Goal: Task Accomplishment & Management: Manage account settings

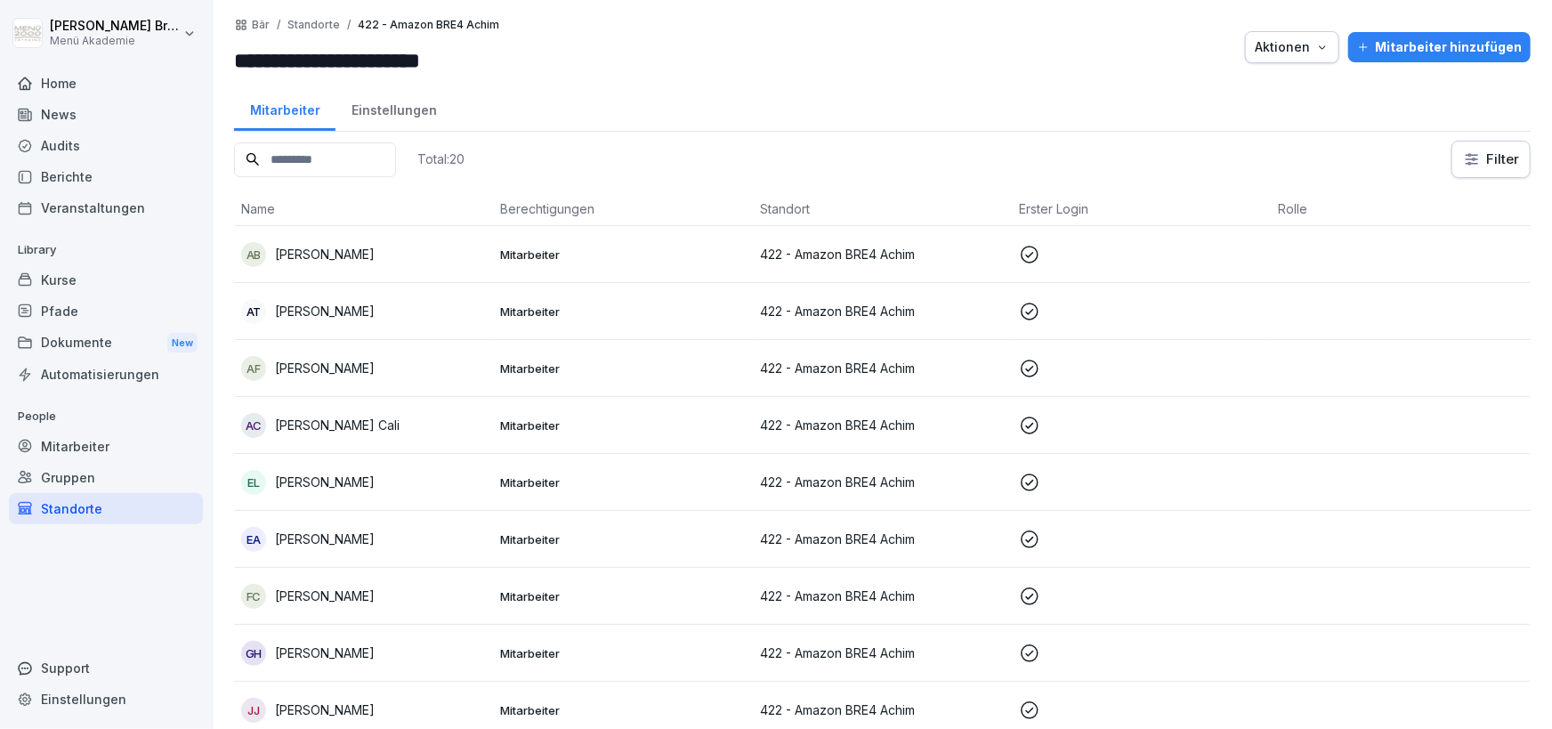
scroll to position [31, 0]
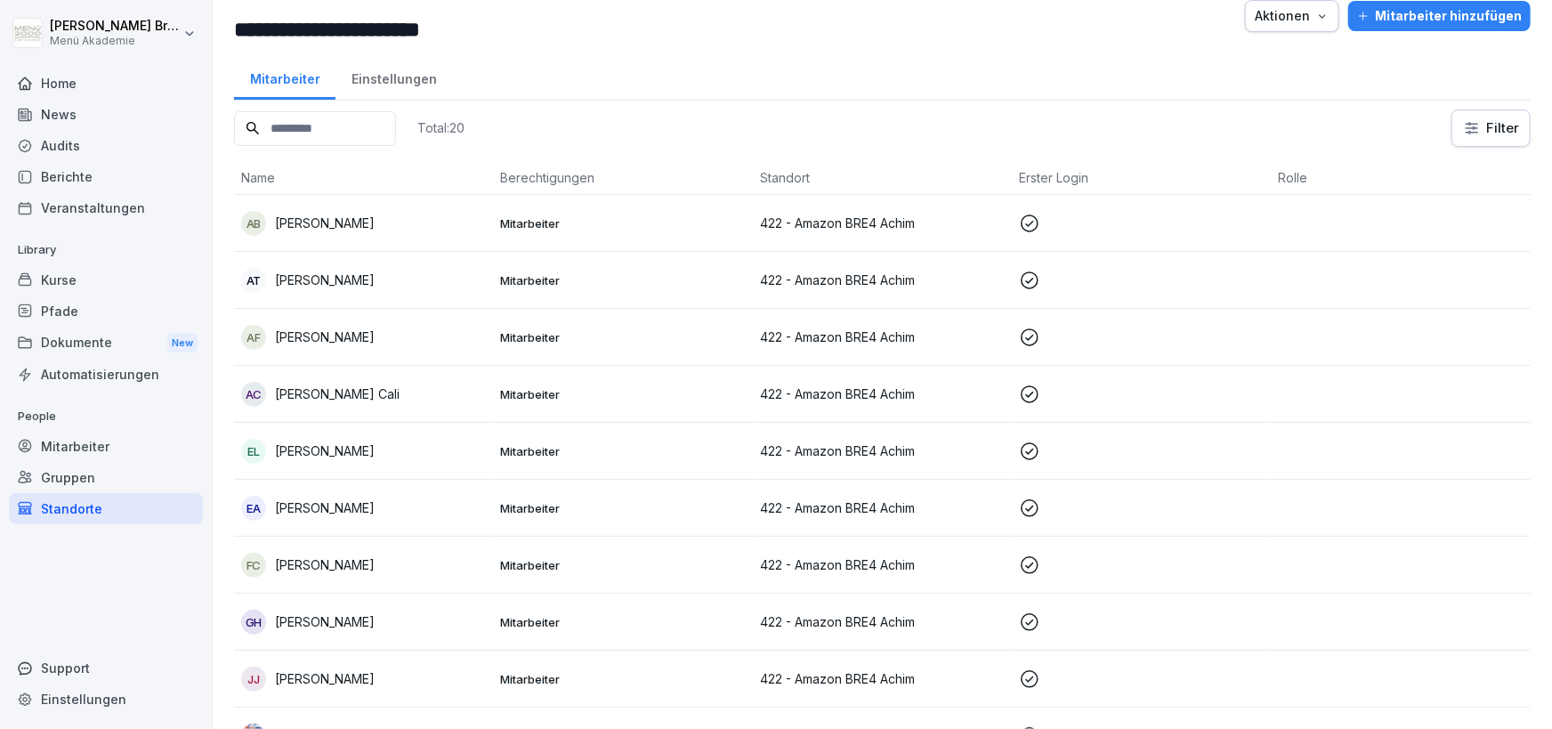
click at [85, 505] on div "Standorte" at bounding box center [106, 508] width 194 height 31
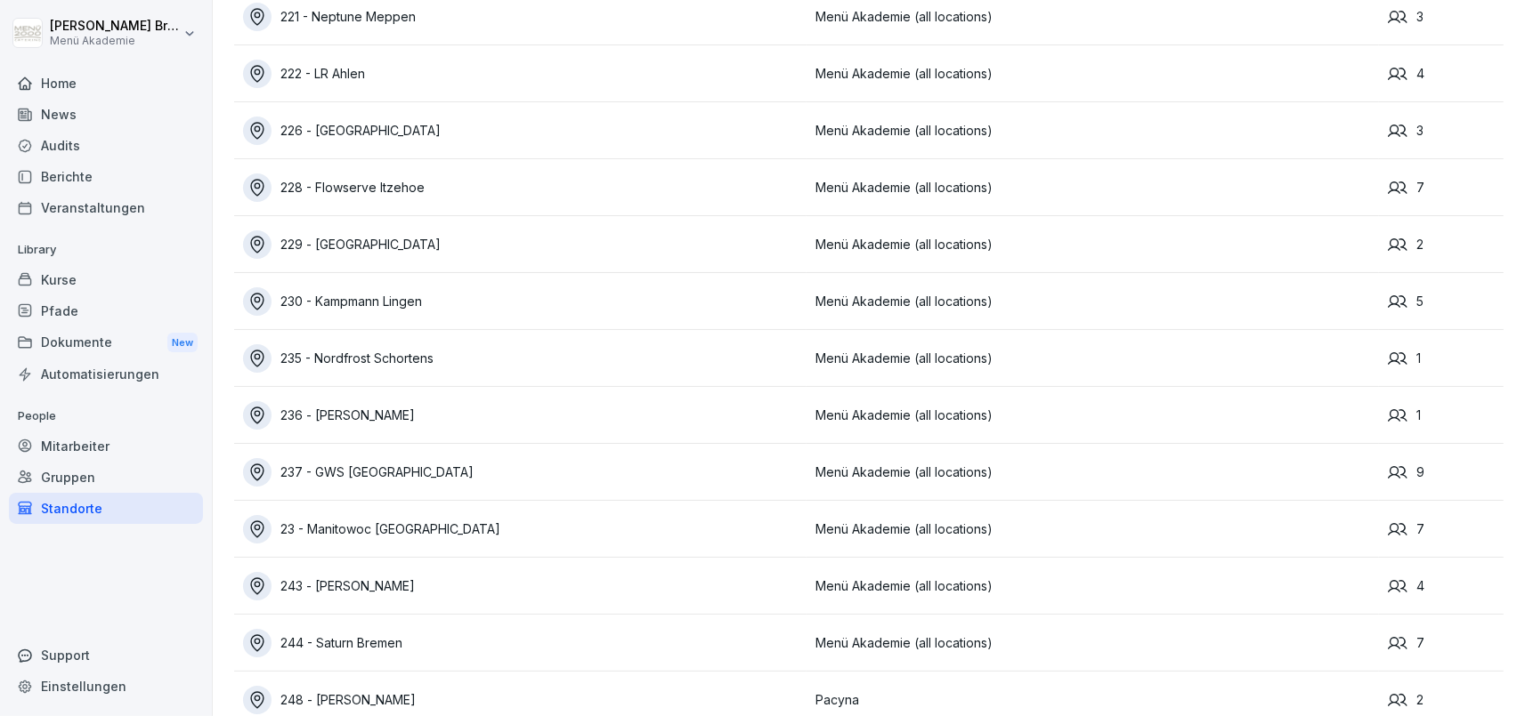
scroll to position [7166, 0]
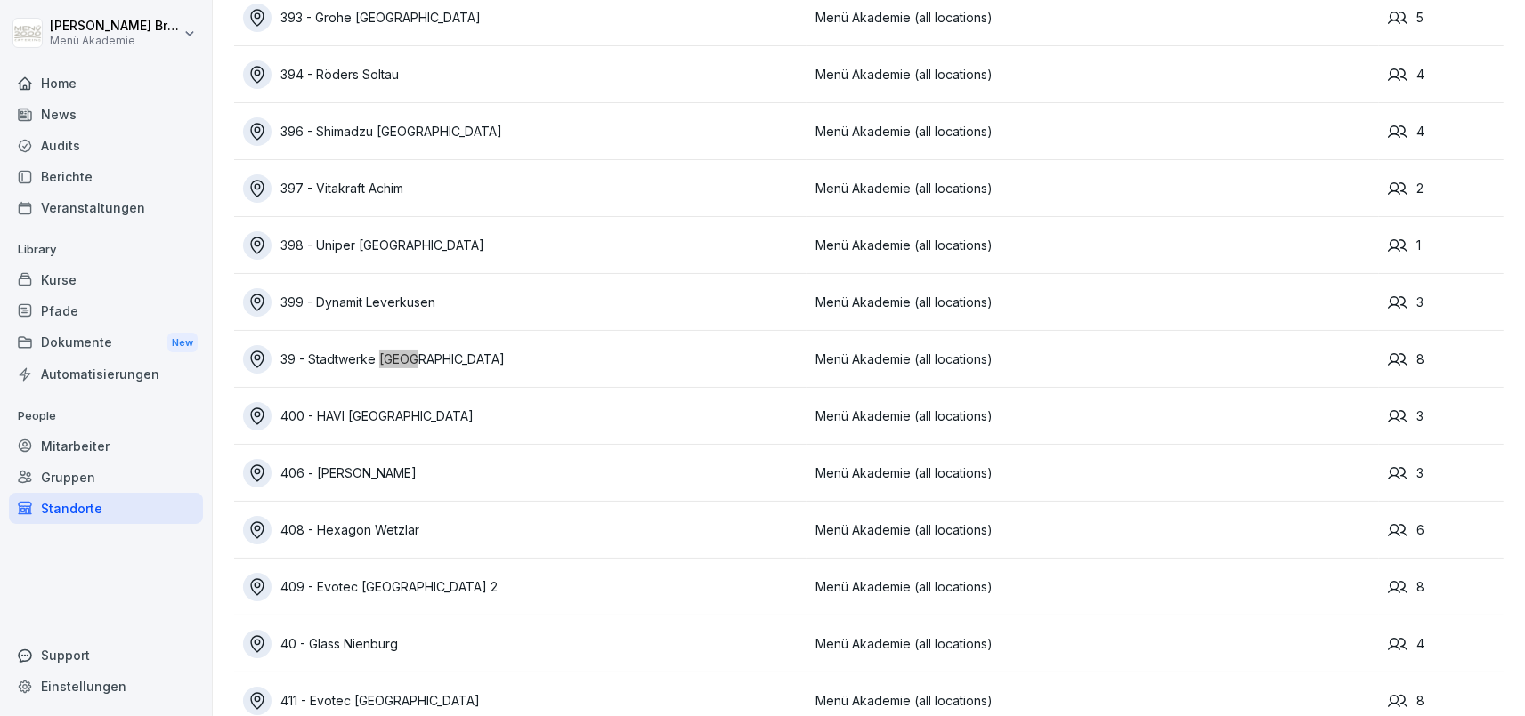
click at [350, 352] on div "39 - Stadtwerke Osnabrück" at bounding box center [524, 359] width 563 height 28
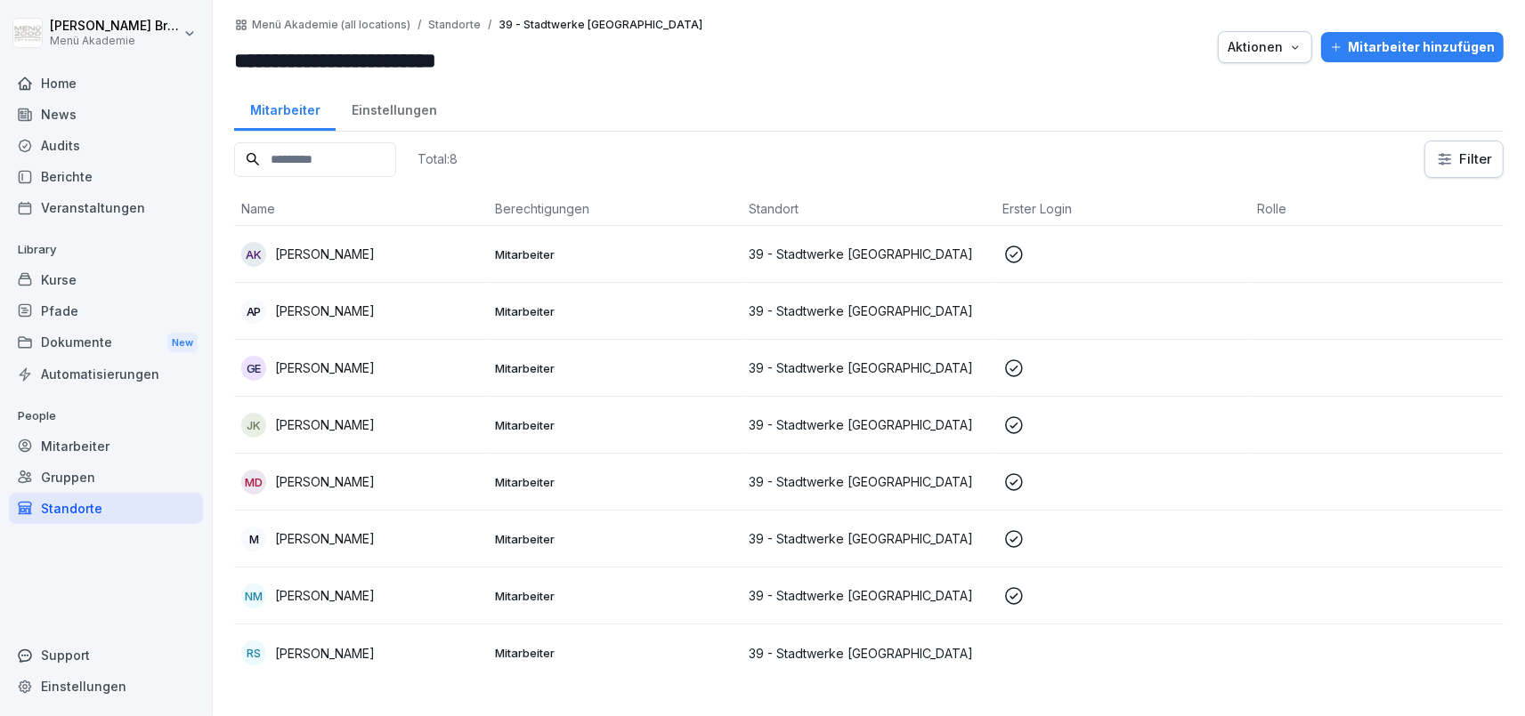
click at [1400, 42] on div "Mitarbeiter hinzufügen" at bounding box center [1412, 47] width 165 height 20
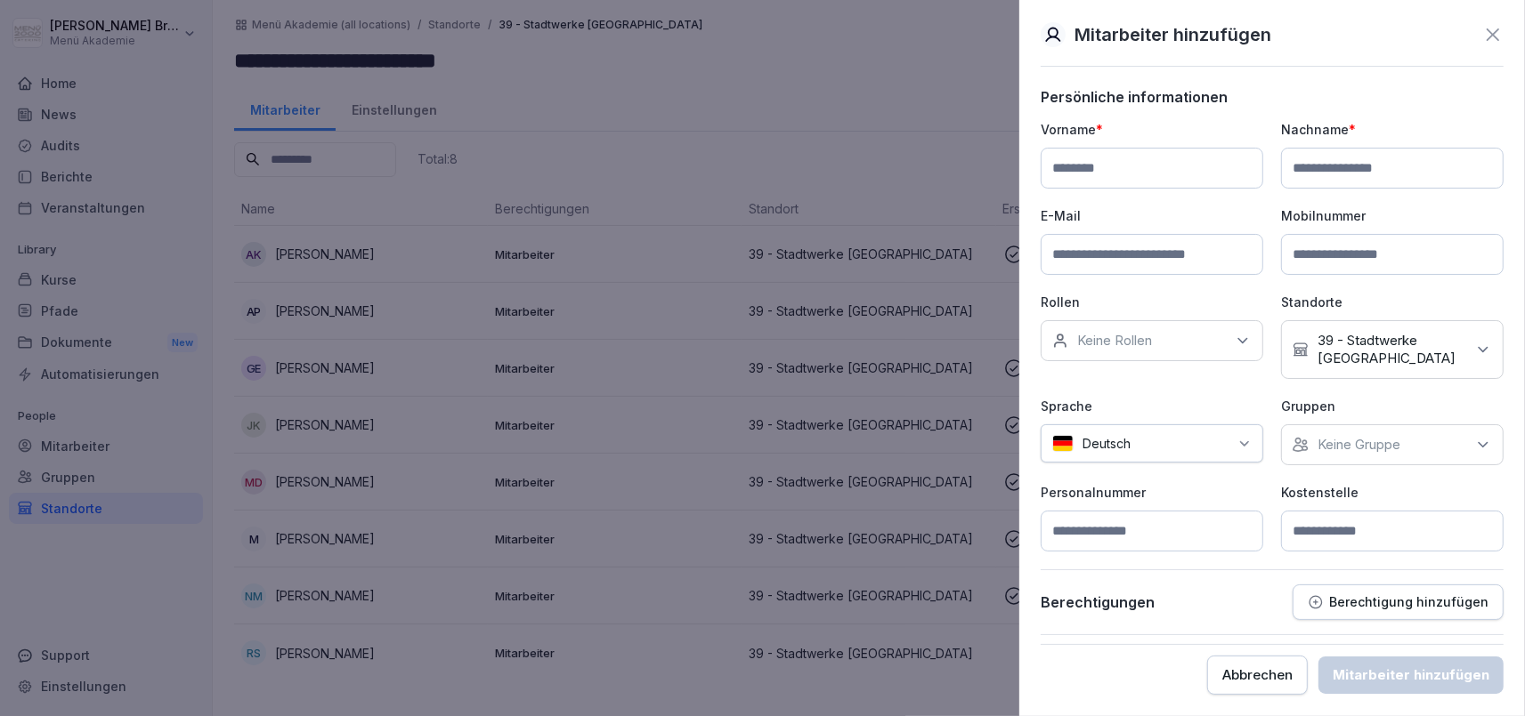
click at [1102, 166] on input at bounding box center [1151, 168] width 222 height 41
type input "****"
type input "******"
click at [1346, 445] on p "Keine Gruppe" at bounding box center [1358, 445] width 83 height 18
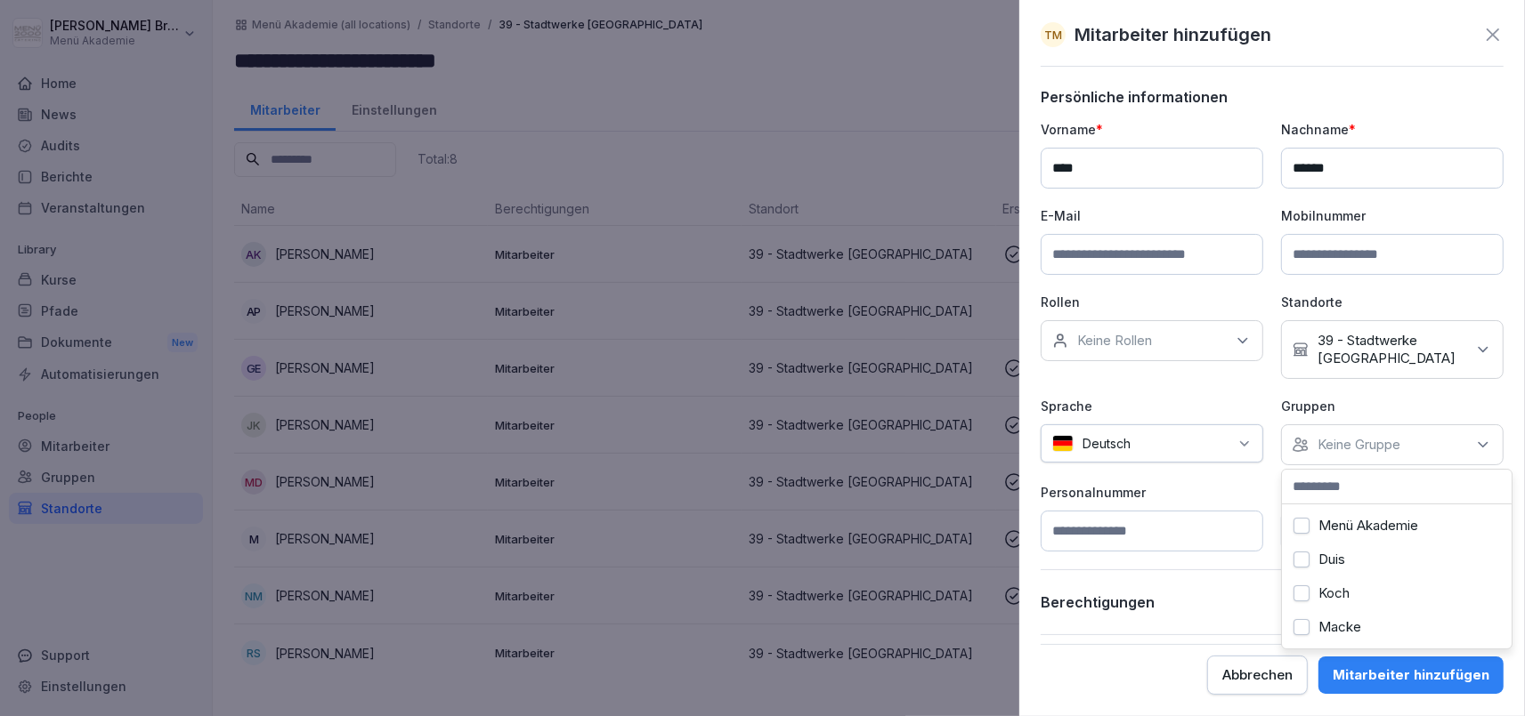
click at [1331, 518] on label "Menü Akademie" at bounding box center [1368, 526] width 100 height 16
click at [1258, 569] on div "Persönliche informationen Vorname * **** Nachname * ****** E-Mail Mobilnummer R…" at bounding box center [1271, 361] width 463 height 547
click at [1340, 525] on input at bounding box center [1392, 531] width 222 height 41
click at [1373, 530] on input at bounding box center [1392, 531] width 222 height 41
type input "**"
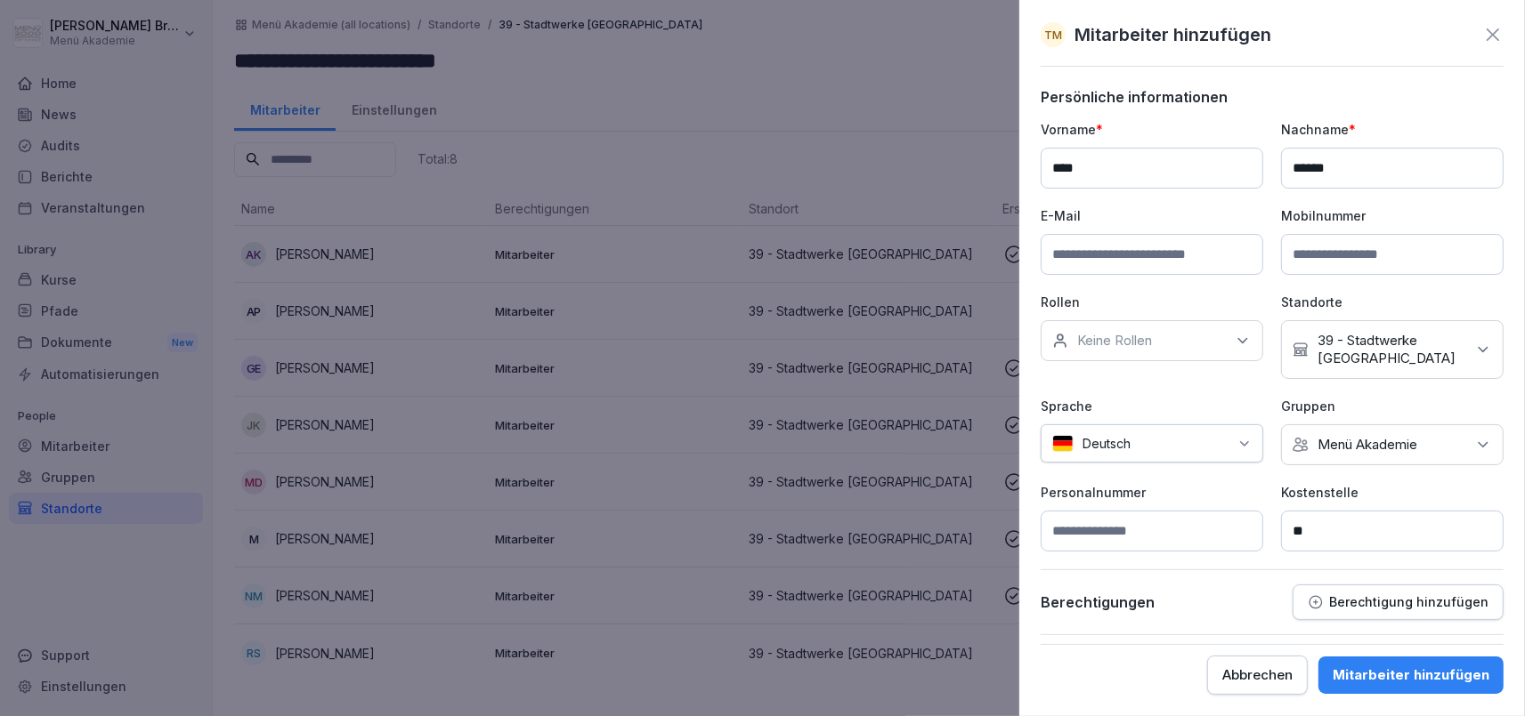
click at [1394, 671] on div "Mitarbeiter hinzufügen" at bounding box center [1410, 676] width 157 height 20
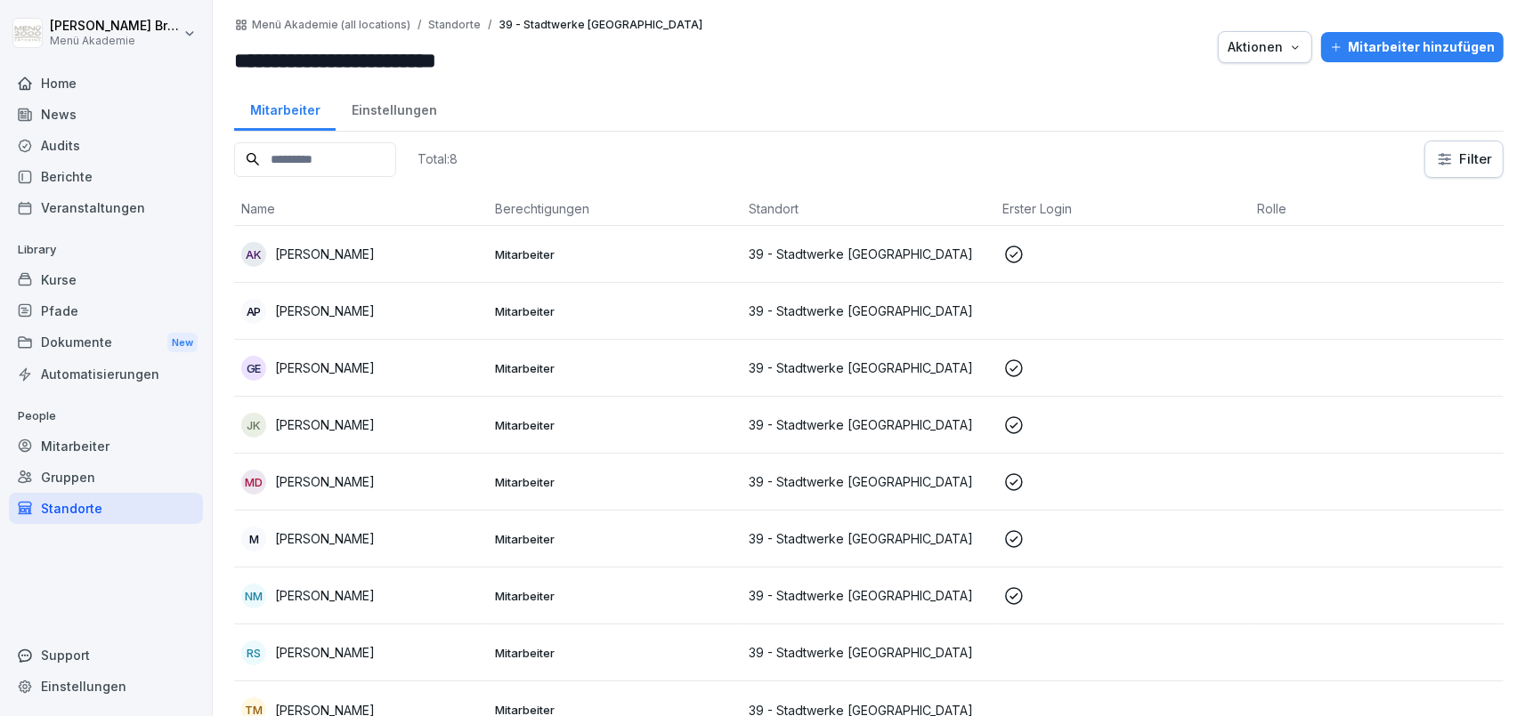
scroll to position [21, 0]
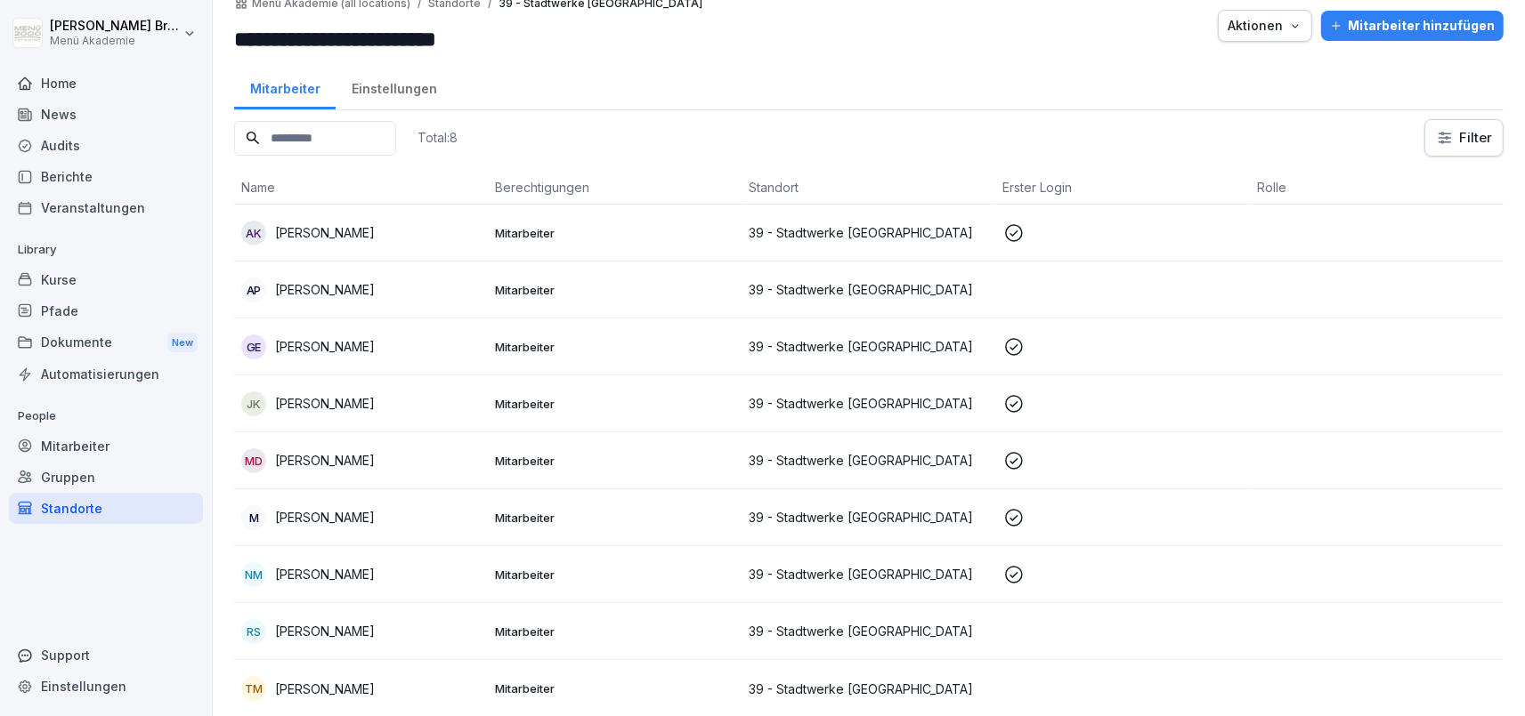
click at [306, 677] on div "TM Tina Müller" at bounding box center [360, 688] width 239 height 25
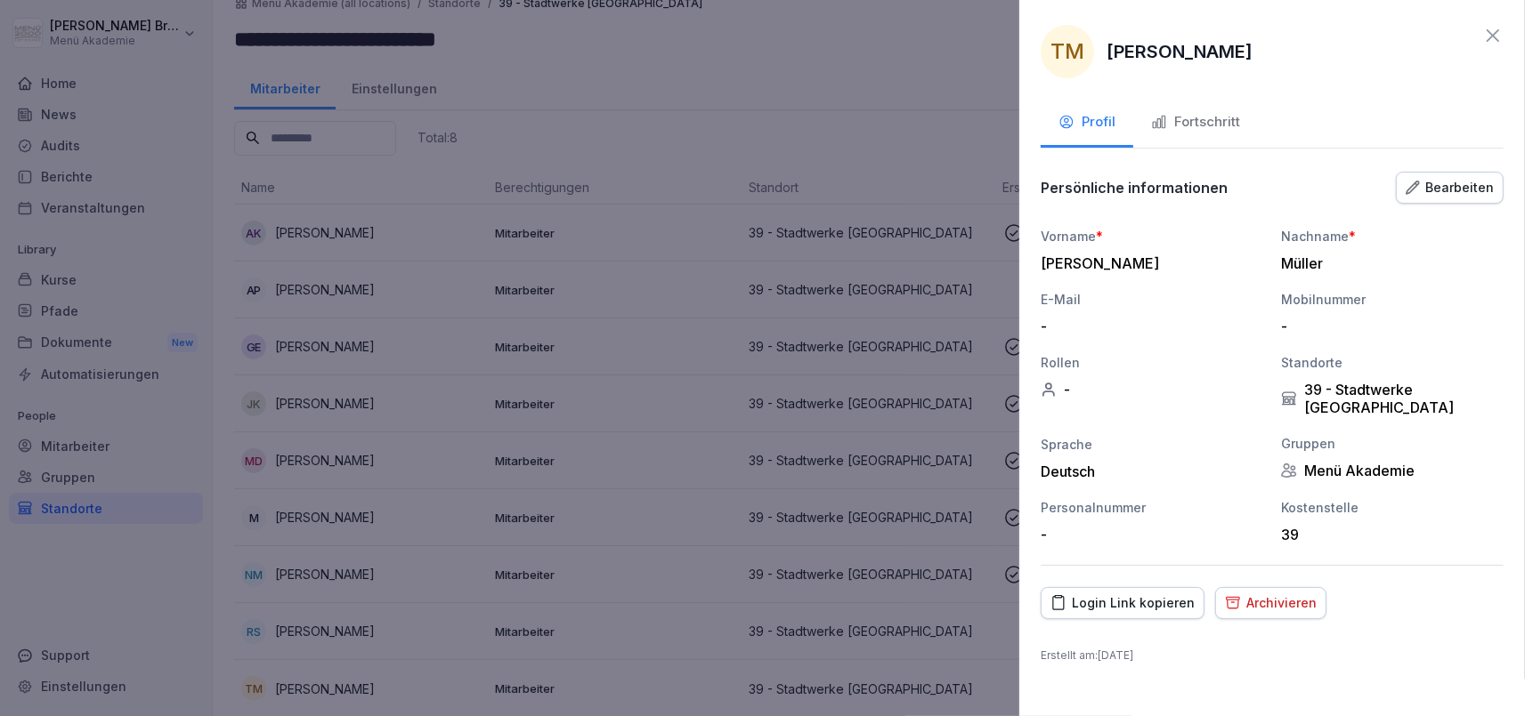
click at [1131, 594] on div "Login Link kopieren" at bounding box center [1122, 604] width 144 height 20
click at [1228, 107] on button "Fortschritt" at bounding box center [1195, 124] width 125 height 48
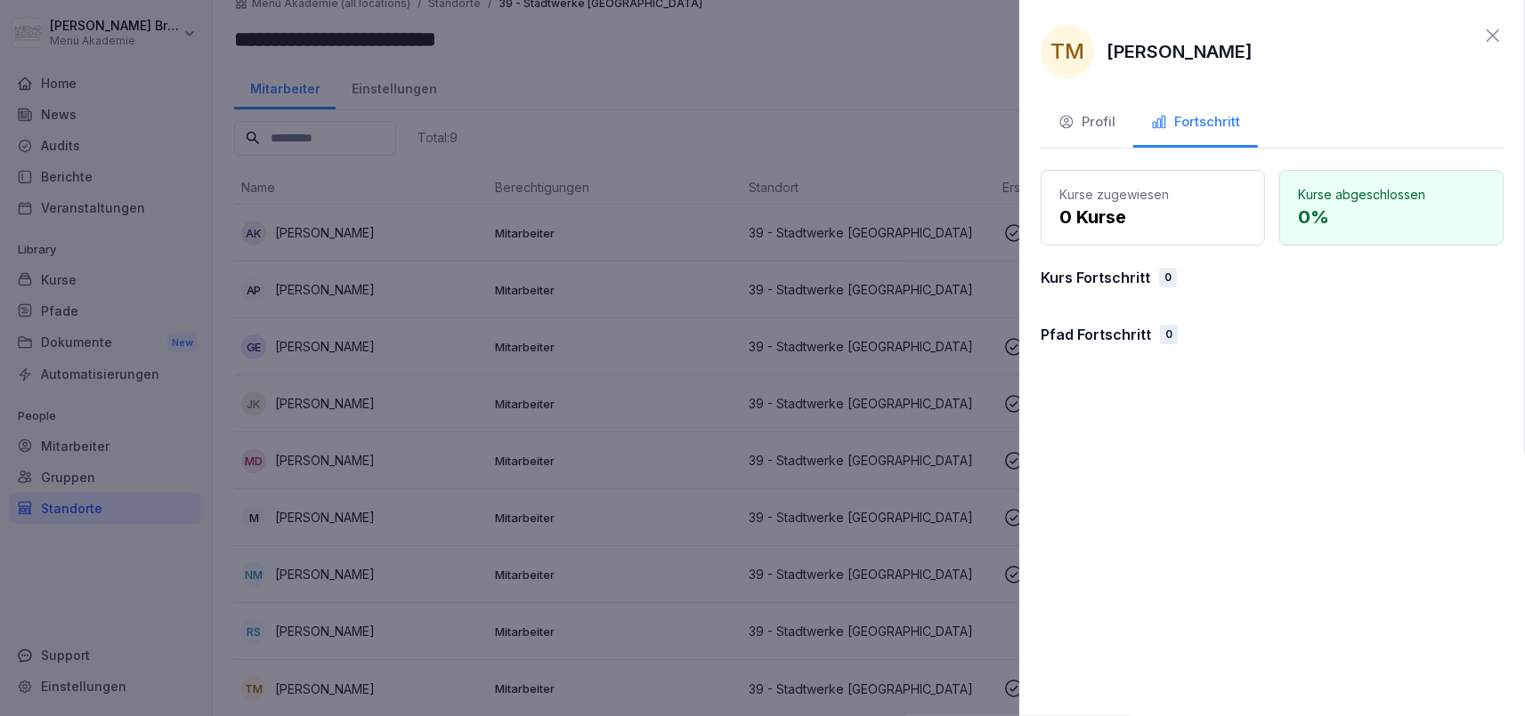
click at [710, 318] on div at bounding box center [762, 358] width 1525 height 716
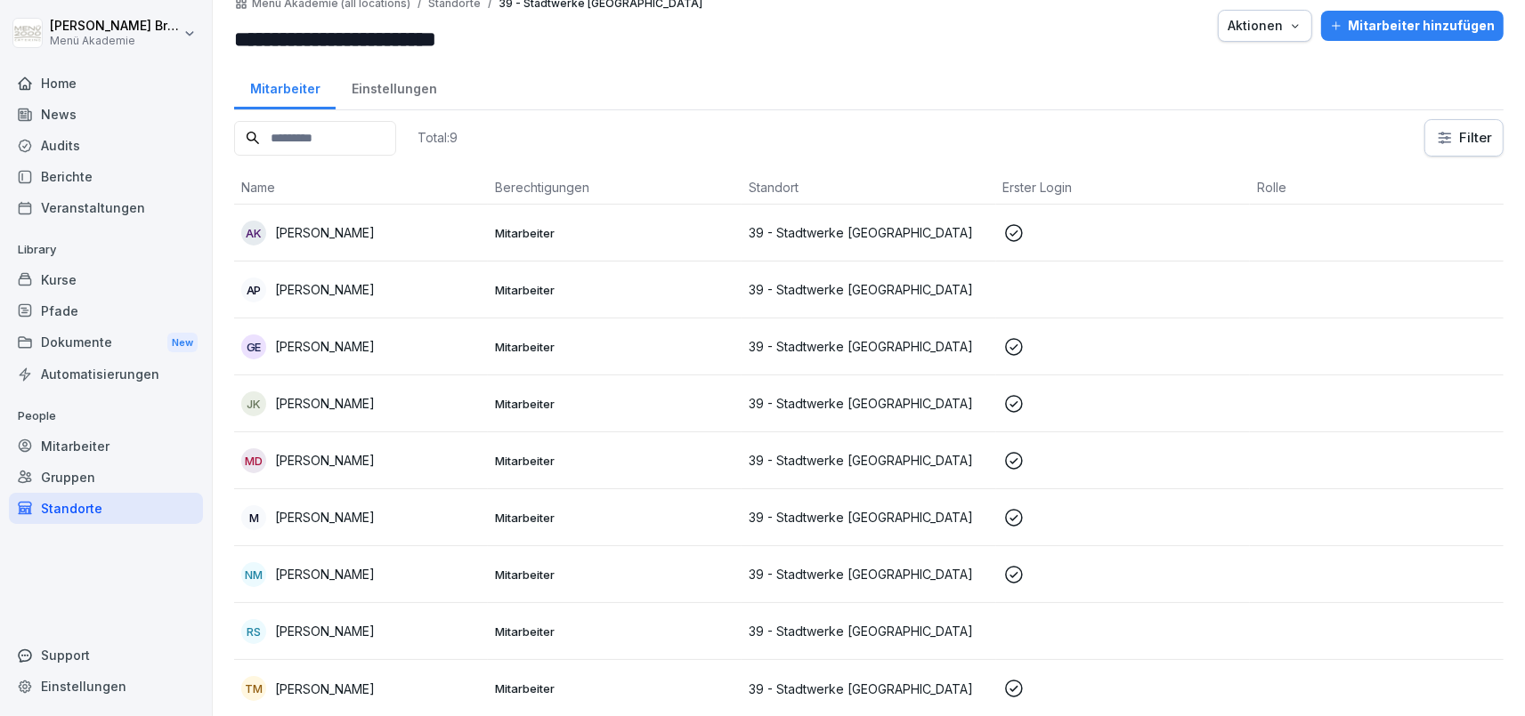
click at [327, 632] on p "Ramona Stockhowe" at bounding box center [325, 631] width 100 height 19
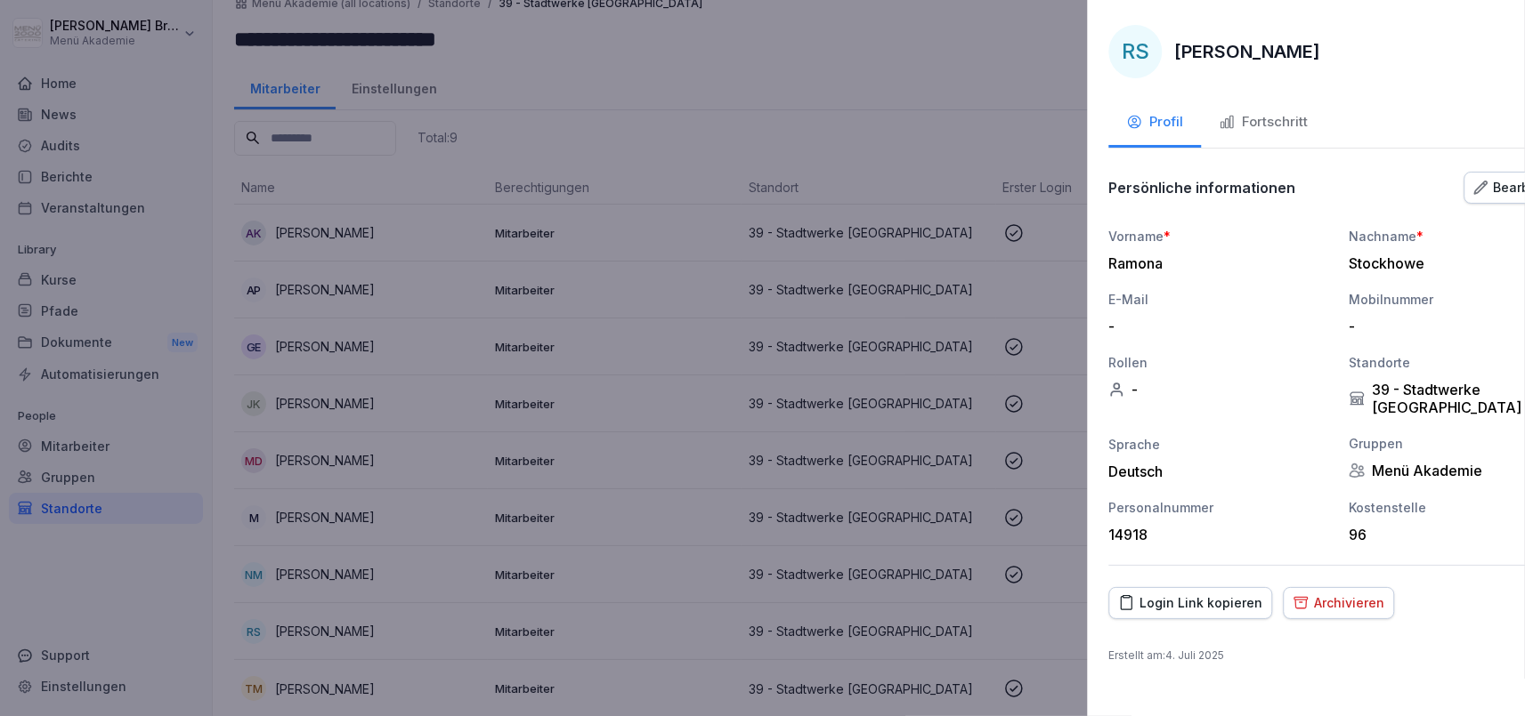
click at [320, 674] on div at bounding box center [762, 358] width 1525 height 716
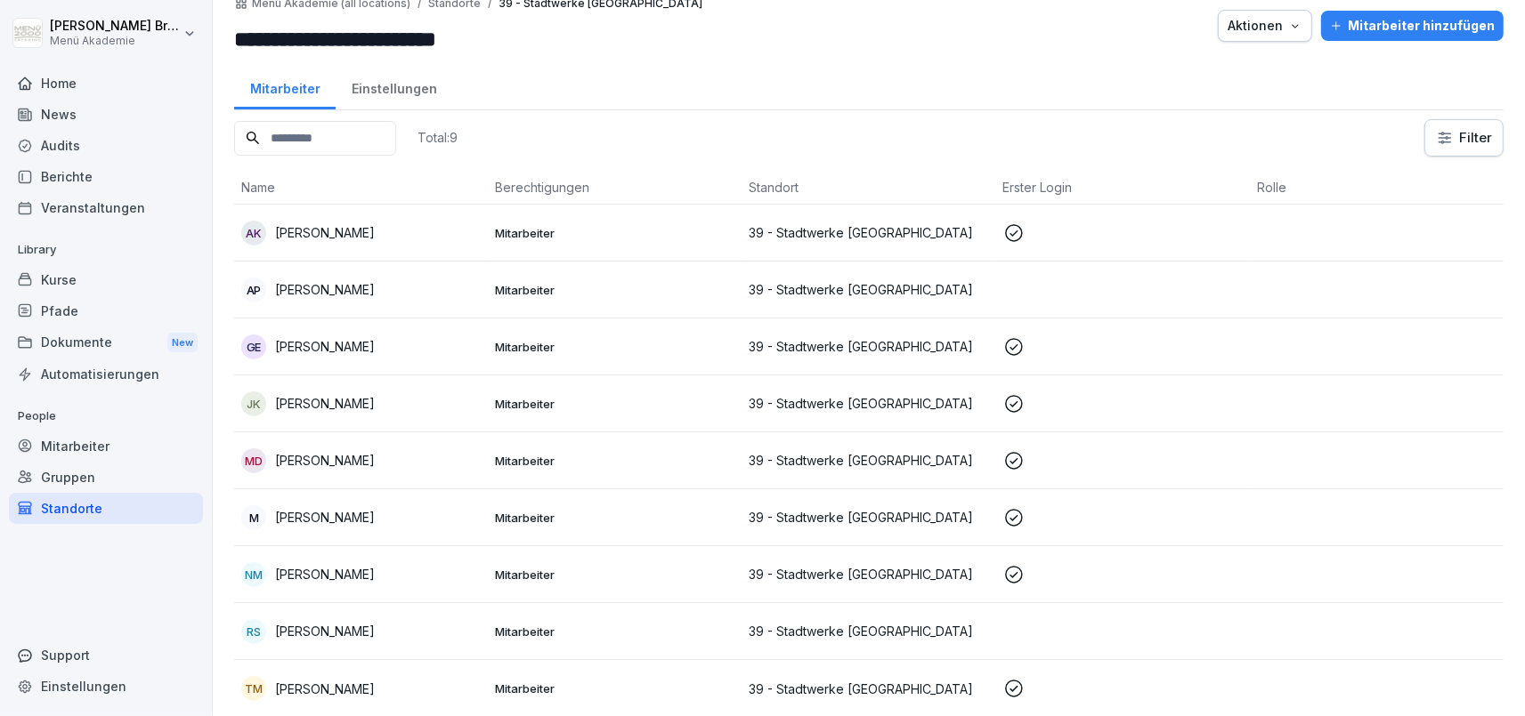
click at [318, 687] on p "Tina Müller" at bounding box center [325, 689] width 100 height 19
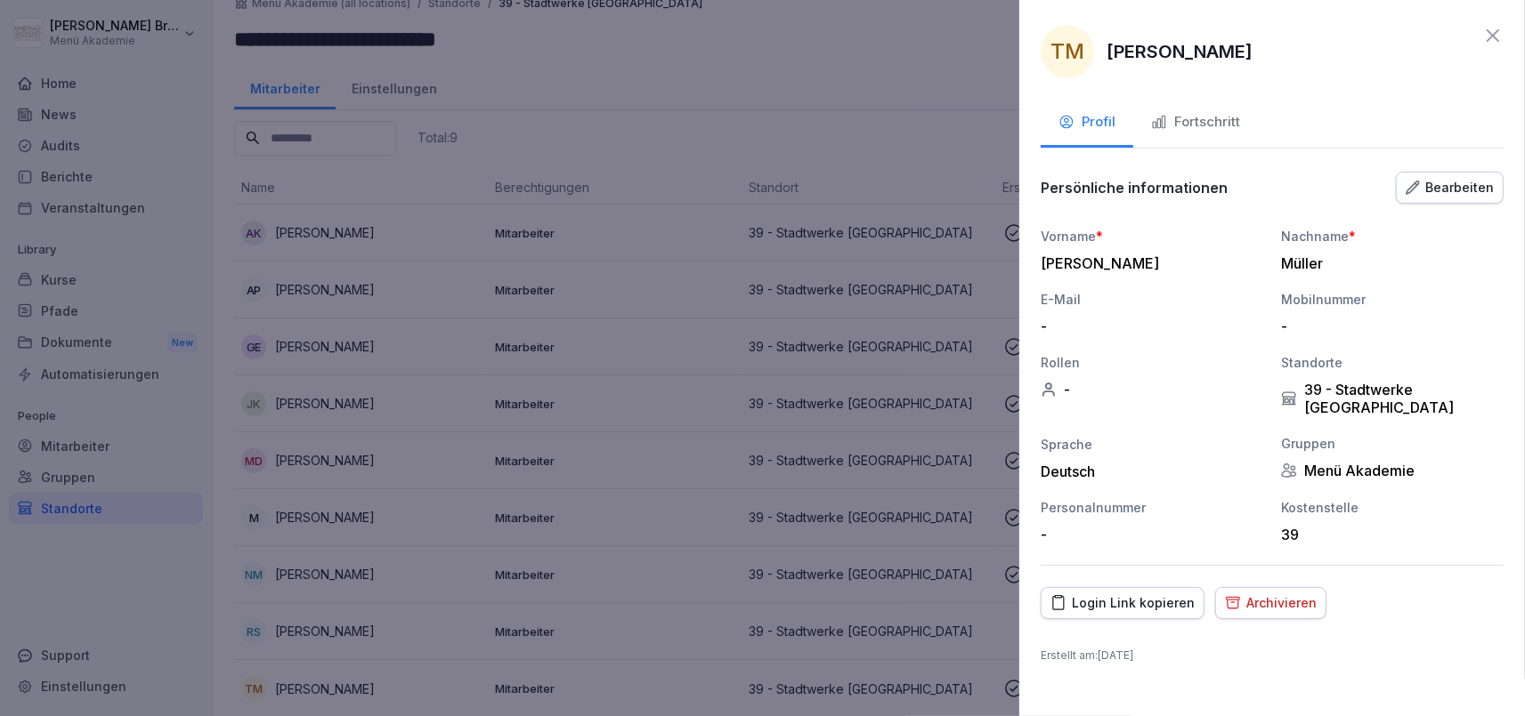
click at [1459, 178] on div "Bearbeiten" at bounding box center [1449, 188] width 88 height 20
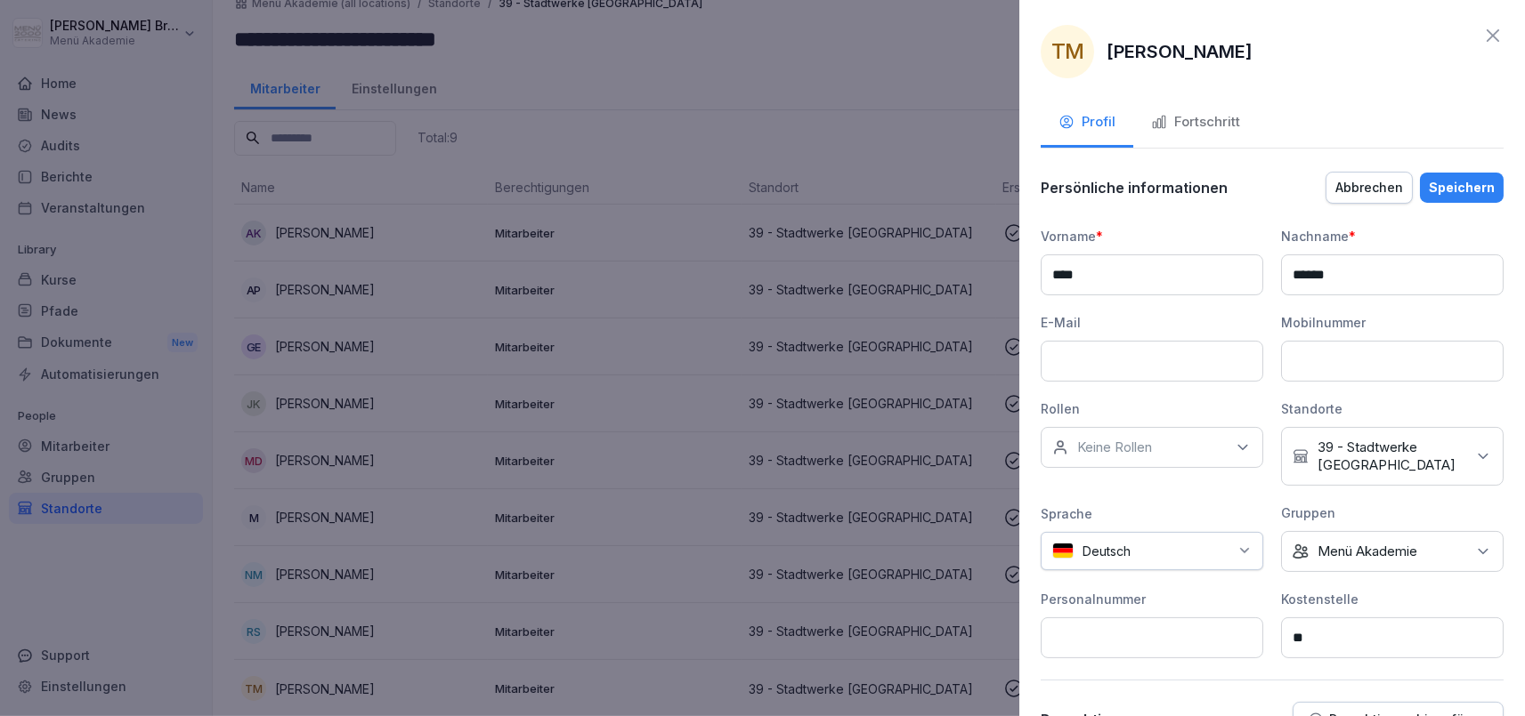
drag, startPoint x: 1344, startPoint y: 640, endPoint x: 994, endPoint y: 623, distance: 350.2
click at [1281, 631] on input "**" at bounding box center [1392, 638] width 222 height 41
type input "**"
click at [1486, 187] on div "Speichern" at bounding box center [1461, 188] width 66 height 20
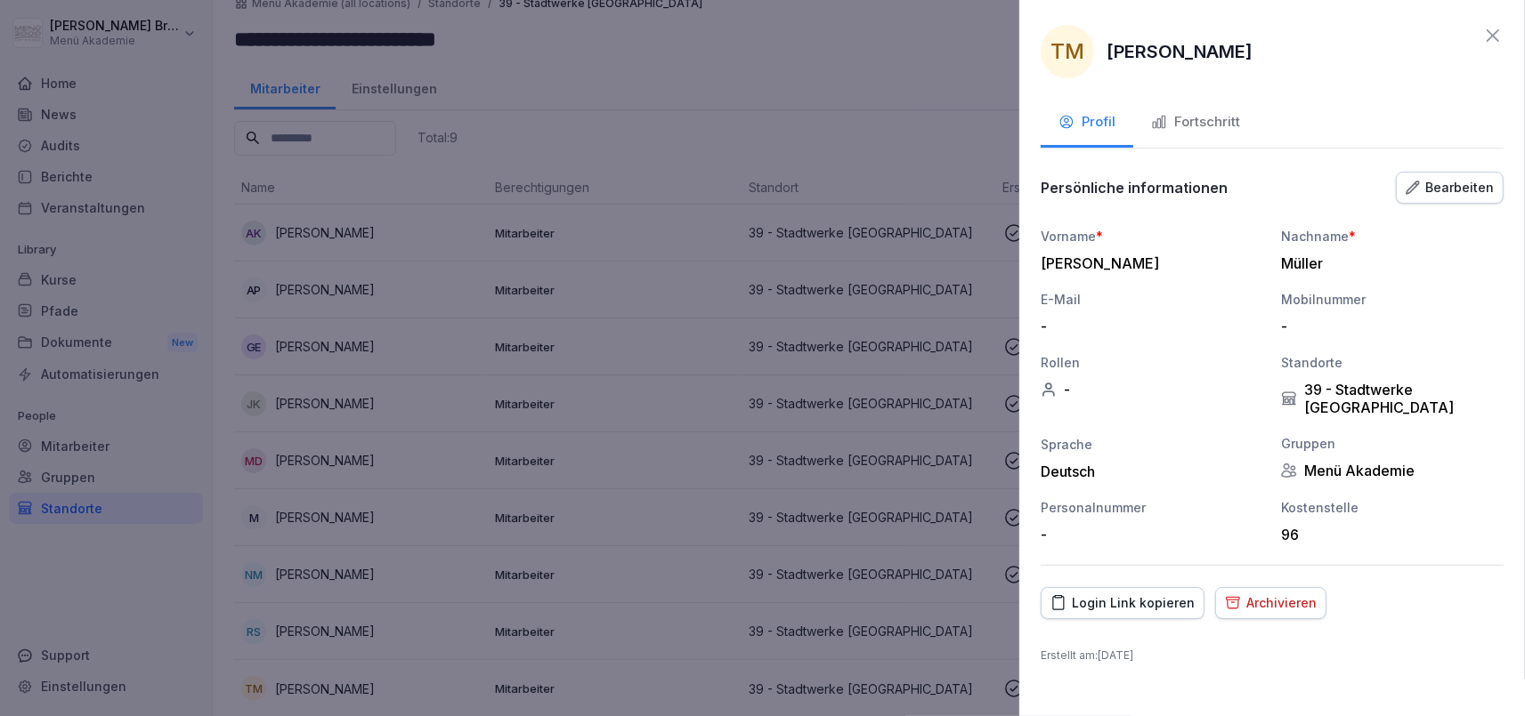
click at [1232, 130] on div "Fortschritt" at bounding box center [1195, 122] width 89 height 20
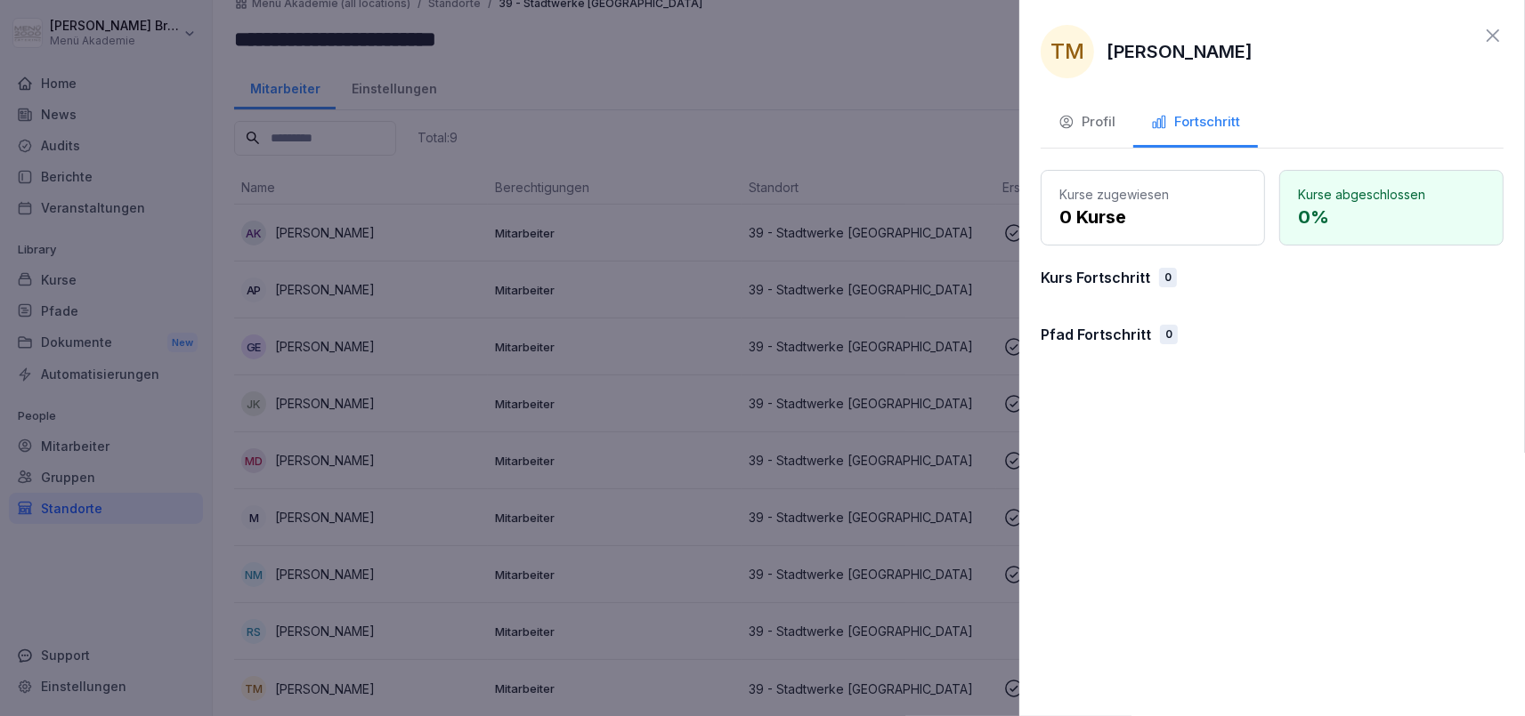
click at [857, 122] on div at bounding box center [762, 358] width 1525 height 716
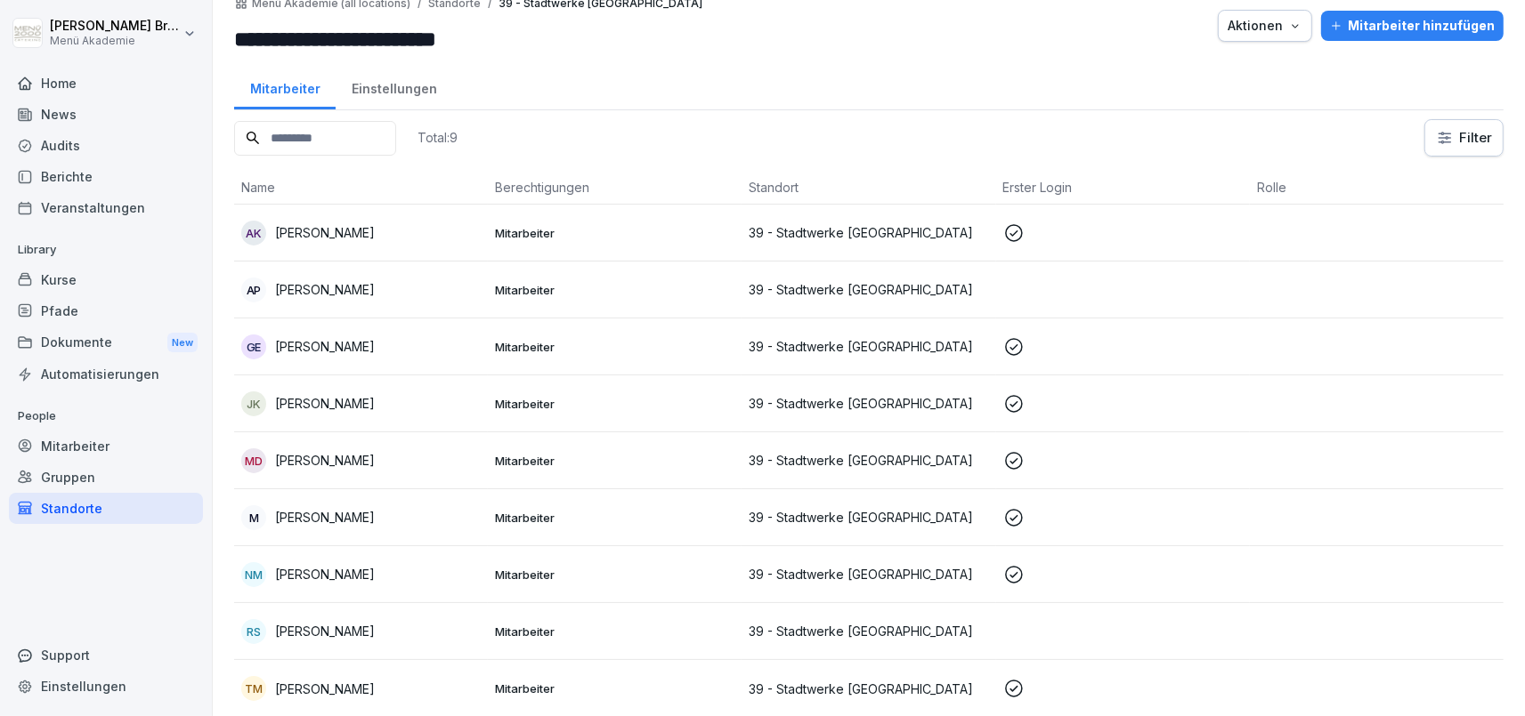
click at [84, 316] on div "Pfade" at bounding box center [106, 310] width 194 height 31
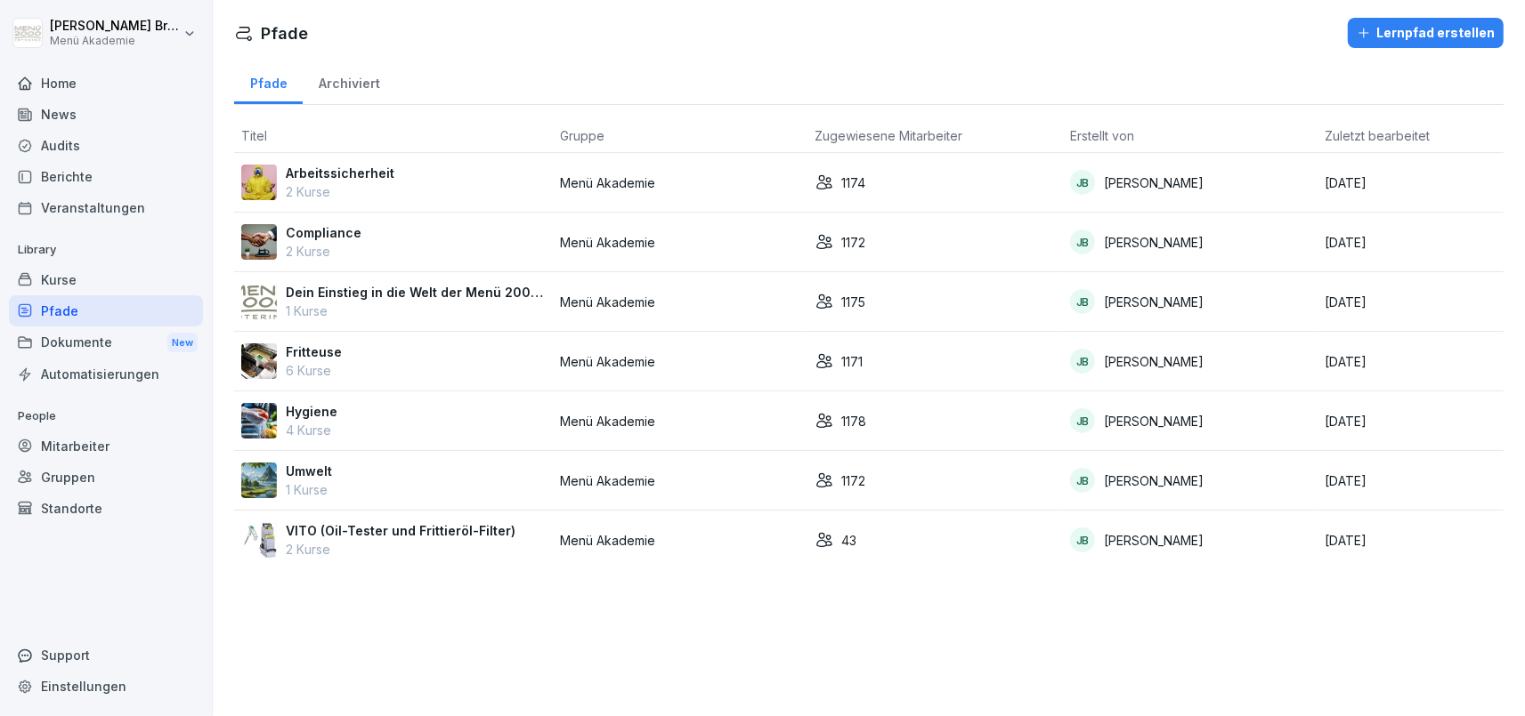
click at [358, 289] on p "Dein Einstieg in die Welt der Menü 2000 Akademie" at bounding box center [416, 292] width 260 height 19
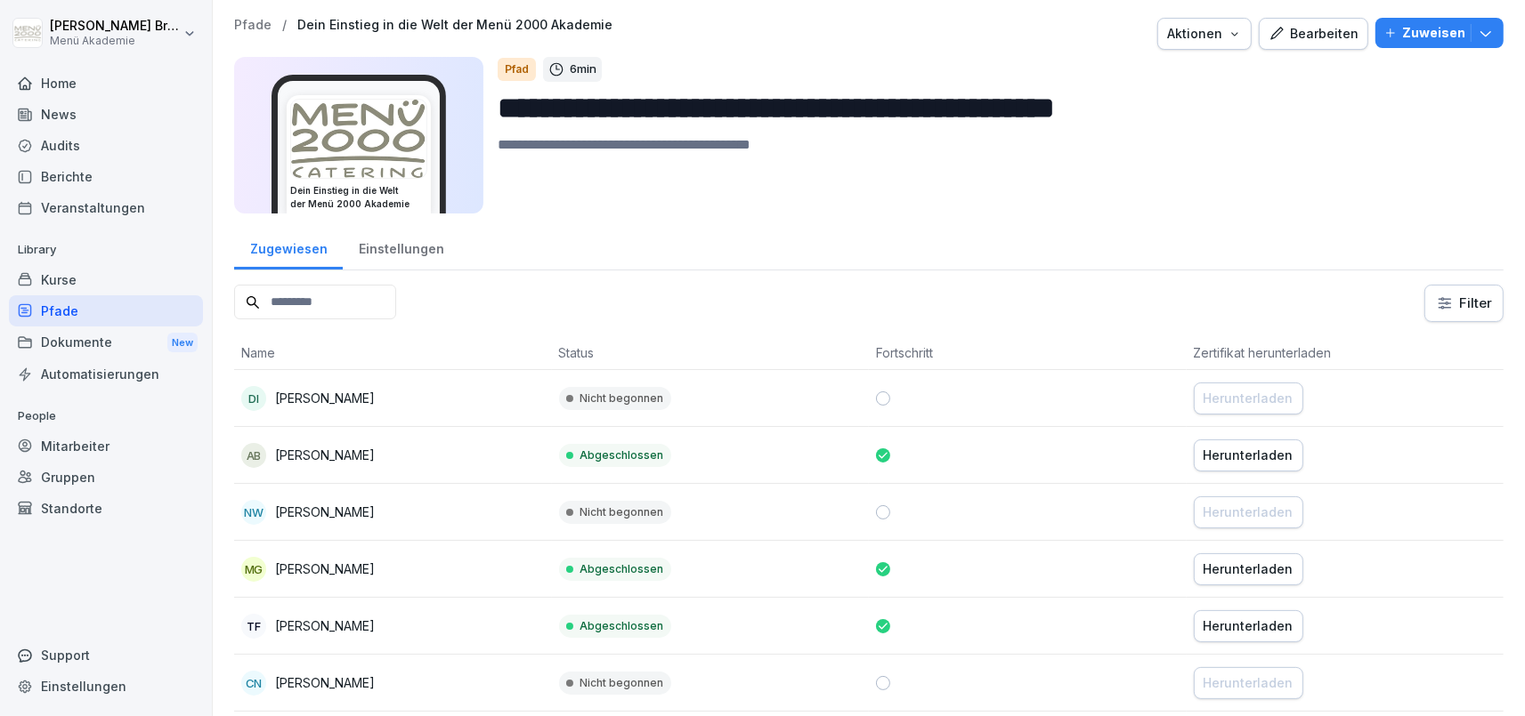
click at [1298, 23] on button "Bearbeiten" at bounding box center [1312, 34] width 109 height 32
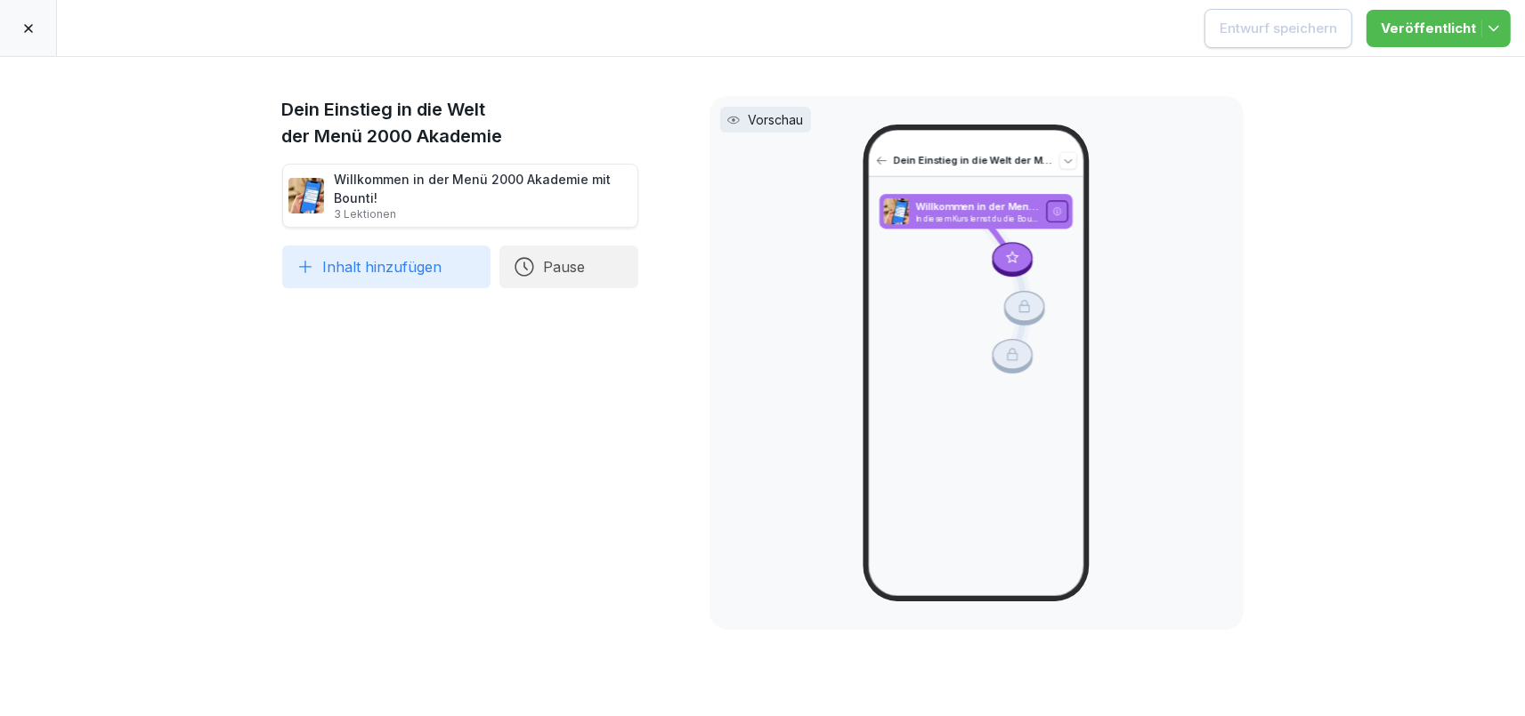
click at [23, 24] on icon at bounding box center [28, 28] width 14 height 14
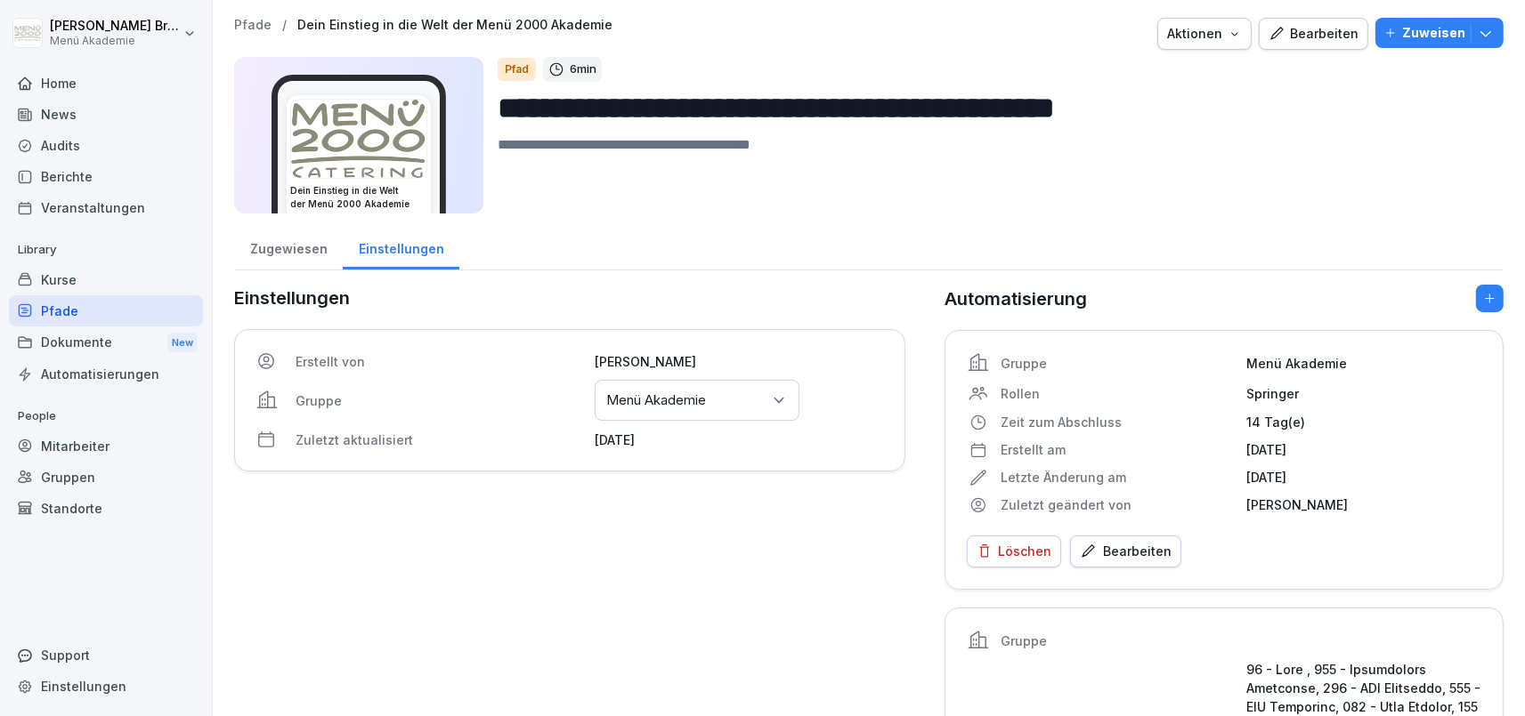
click at [1218, 47] on button "Aktionen" at bounding box center [1204, 34] width 94 height 32
click at [1388, 38] on button "Zuweisen" at bounding box center [1439, 33] width 128 height 30
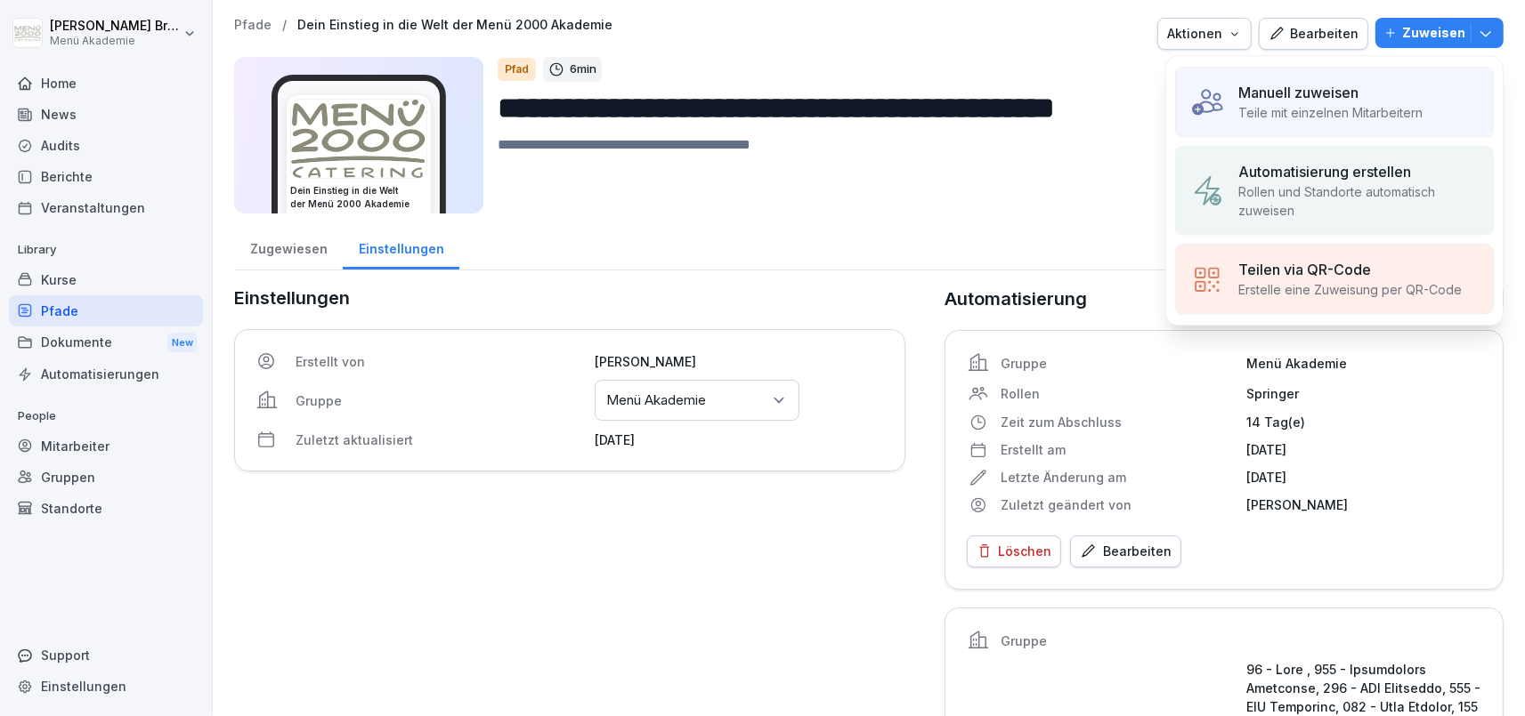
click at [871, 213] on textarea at bounding box center [993, 174] width 991 height 80
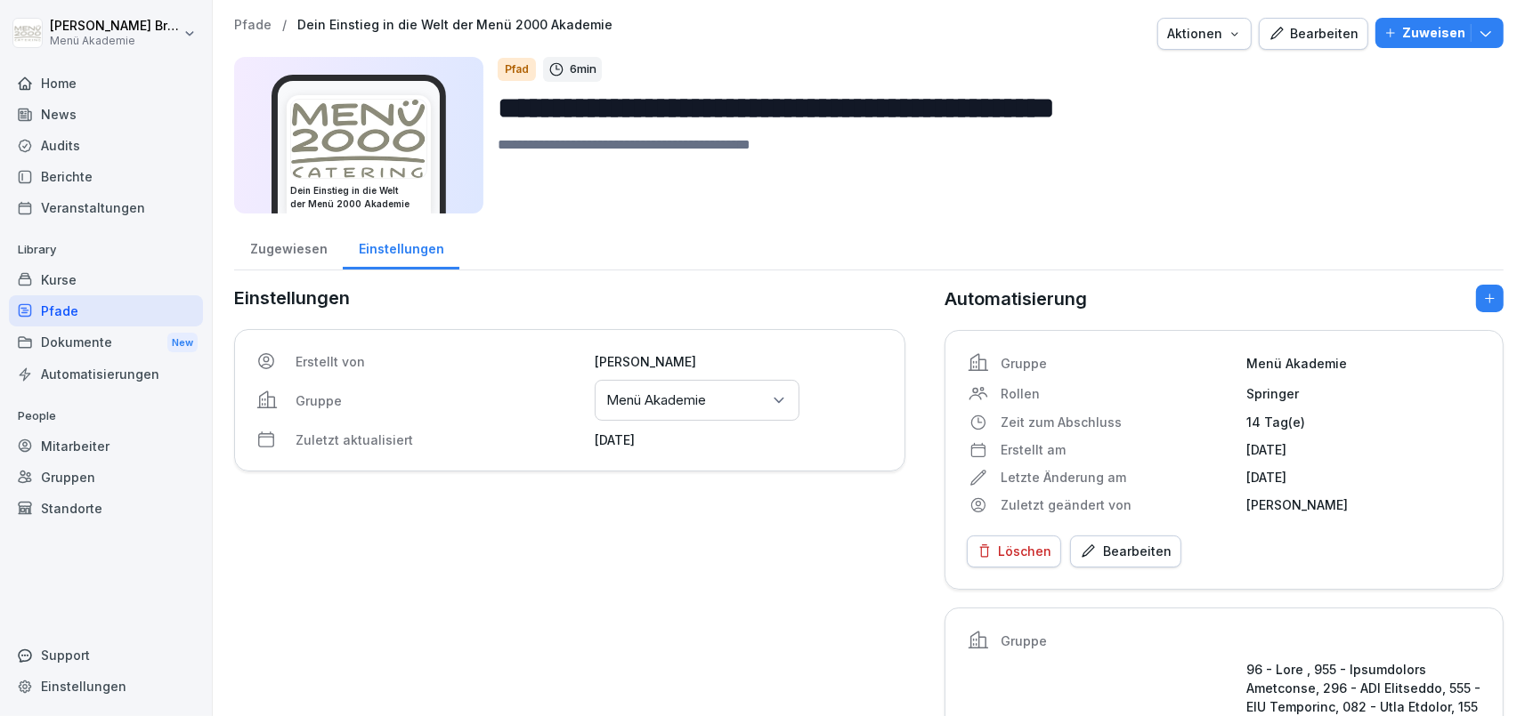
click at [761, 415] on div "Gruppen oder Standorte auswählen Menü Akademie" at bounding box center [697, 400] width 205 height 41
click at [778, 408] on icon at bounding box center [779, 401] width 18 height 18
click at [787, 401] on icon at bounding box center [779, 401] width 18 height 18
click at [764, 400] on div "Gruppen oder Standorte auswählen Menü Akademie" at bounding box center [697, 400] width 205 height 41
click at [692, 403] on p "Menü Akademie" at bounding box center [656, 401] width 100 height 18
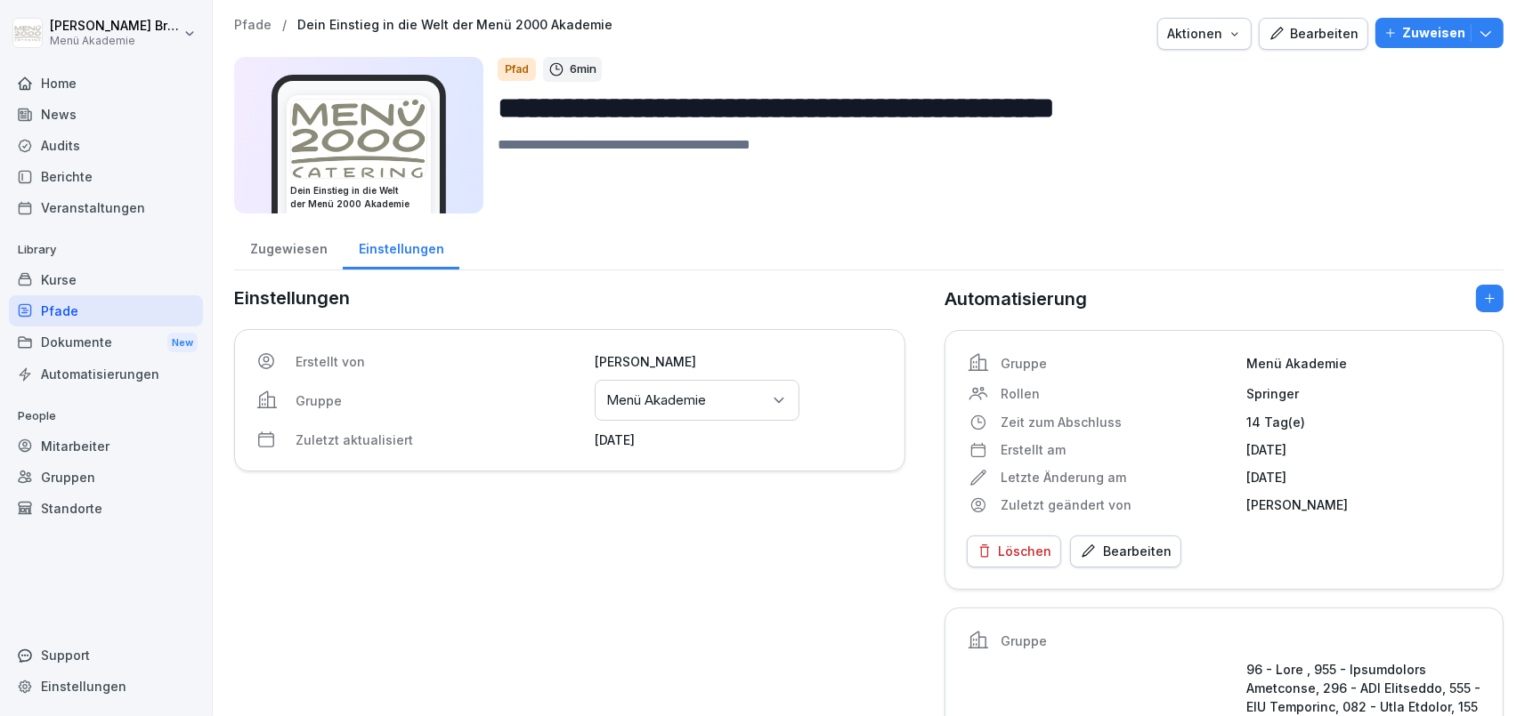
click at [786, 401] on icon at bounding box center [779, 401] width 18 height 18
